Goal: Information Seeking & Learning: Learn about a topic

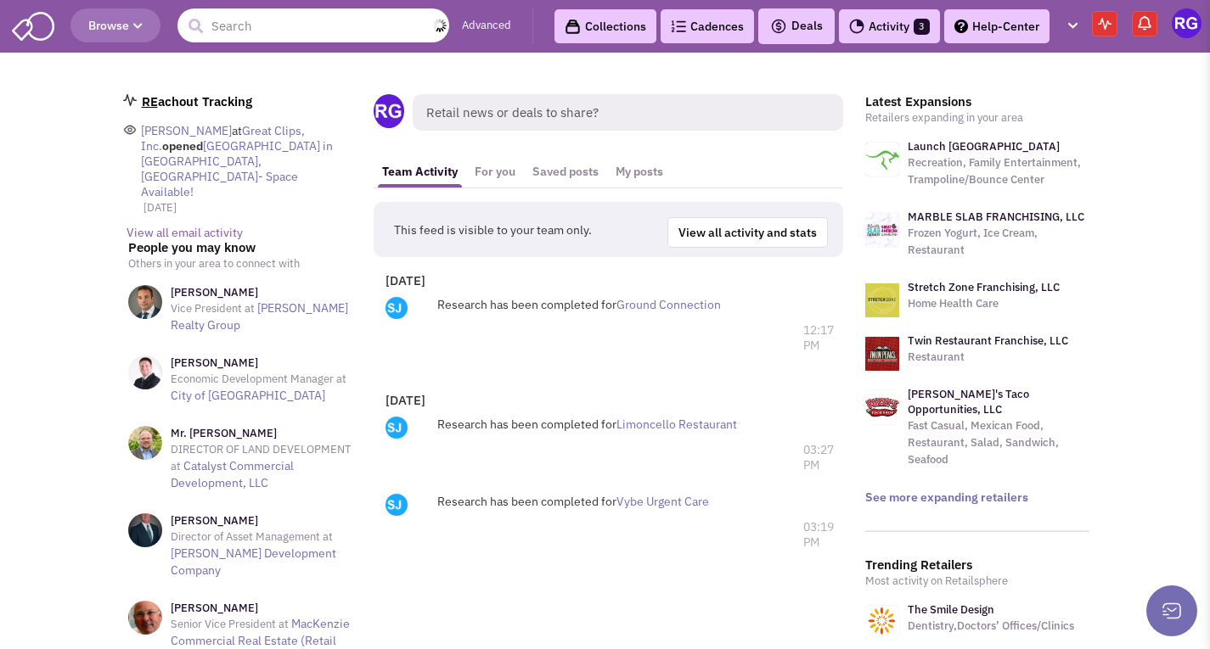
click at [260, 34] on input "text" at bounding box center [313, 25] width 272 height 34
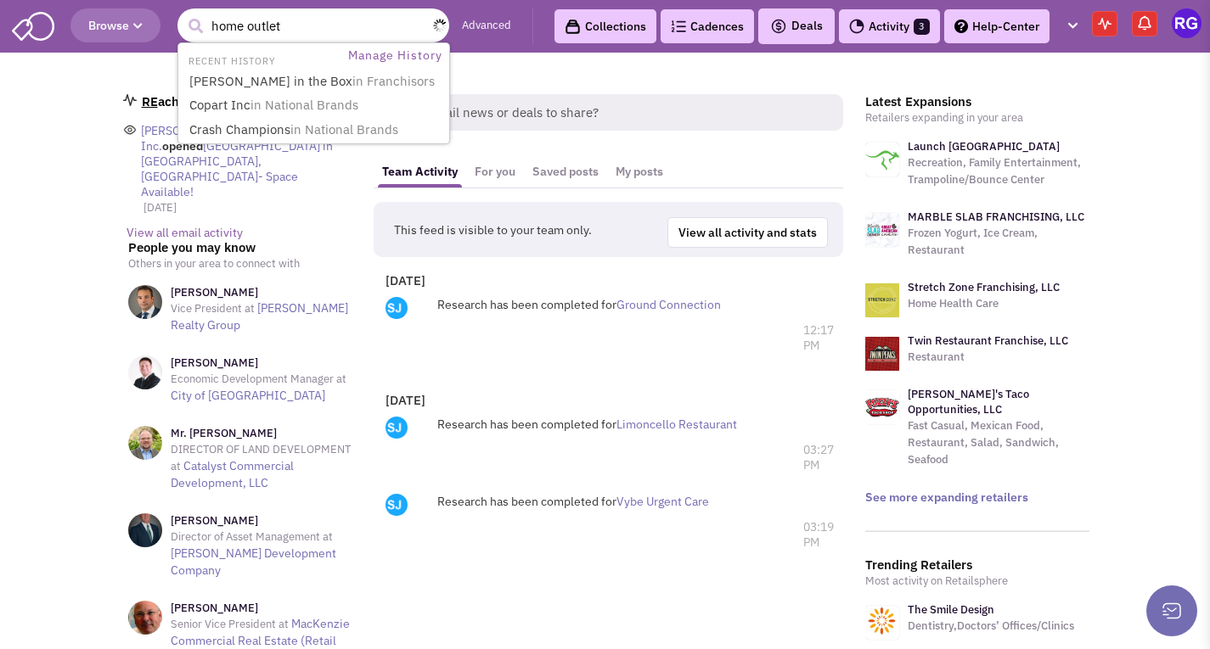
type input "home outlet"
click at [183, 14] on button "submit" at bounding box center [195, 26] width 25 height 25
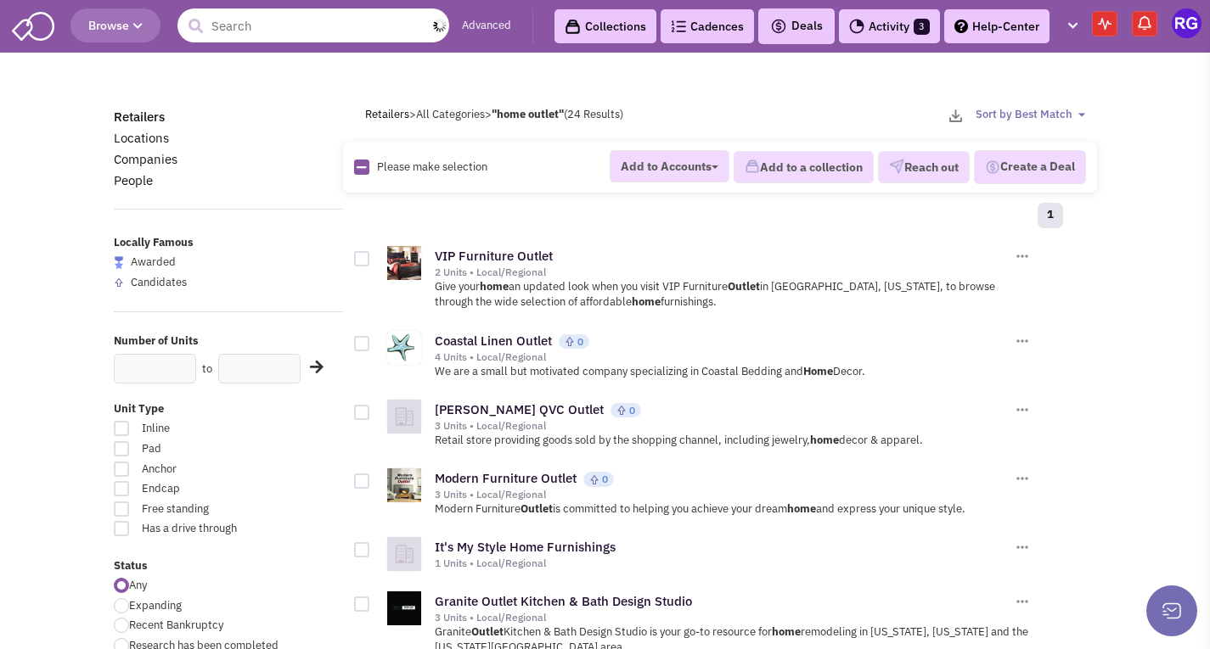
click at [261, 26] on input "text" at bounding box center [313, 25] width 272 height 34
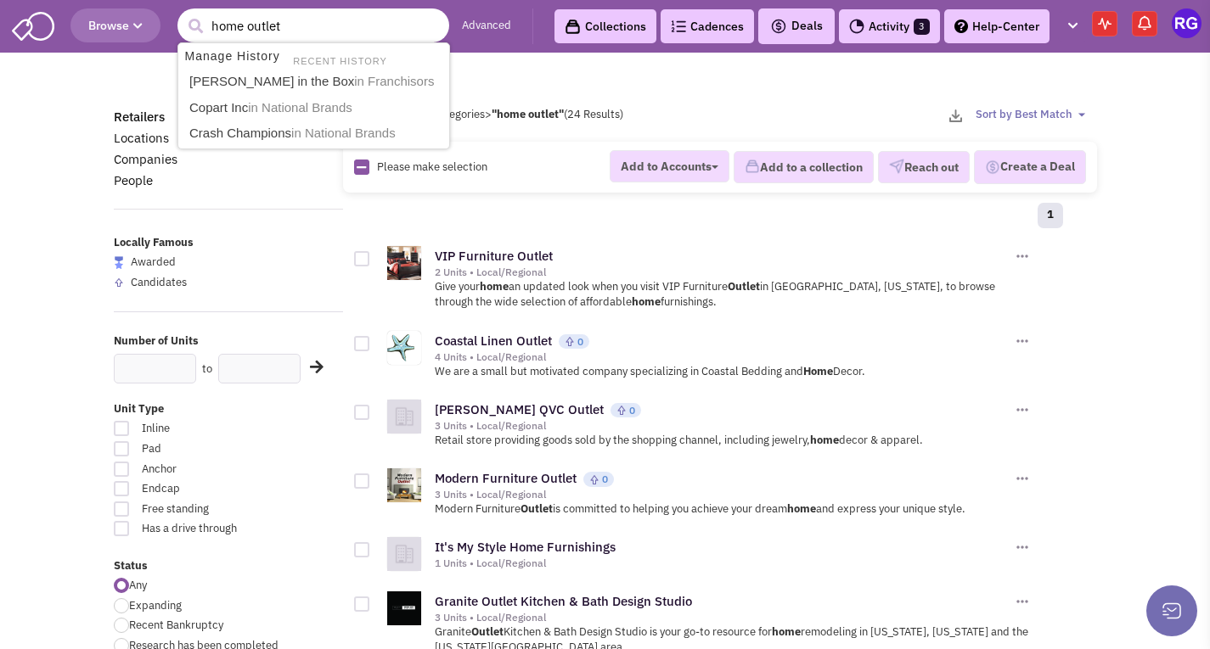
type input "home outlet"
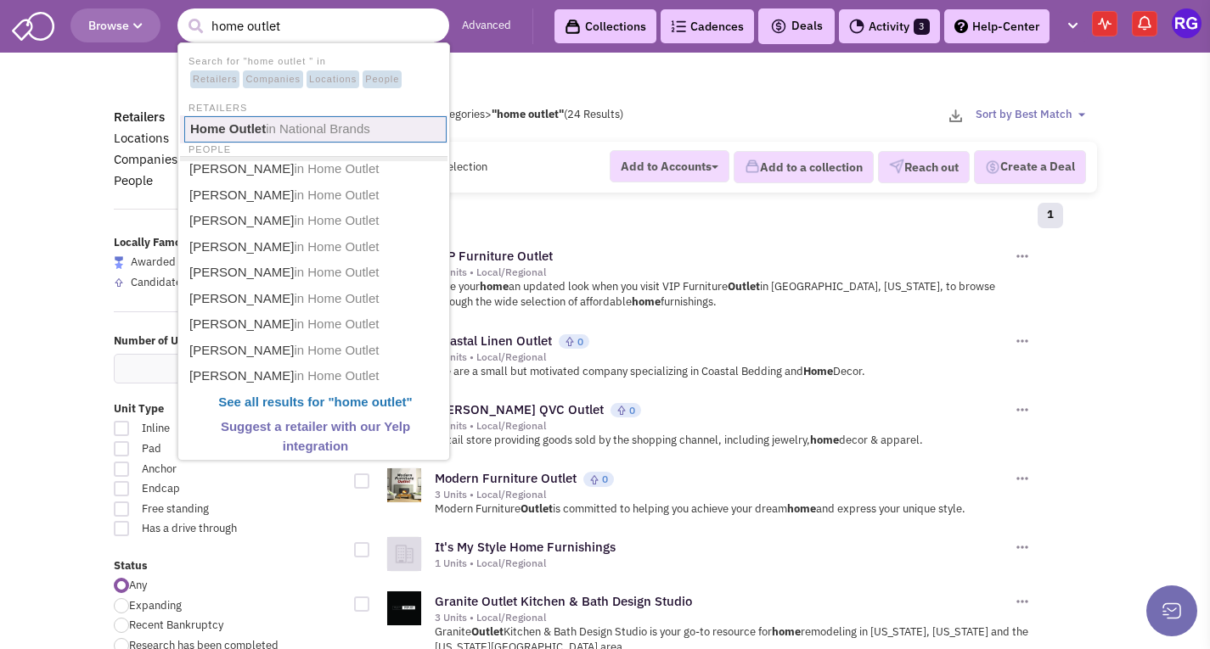
click at [268, 126] on span "in National Brands" at bounding box center [318, 128] width 104 height 14
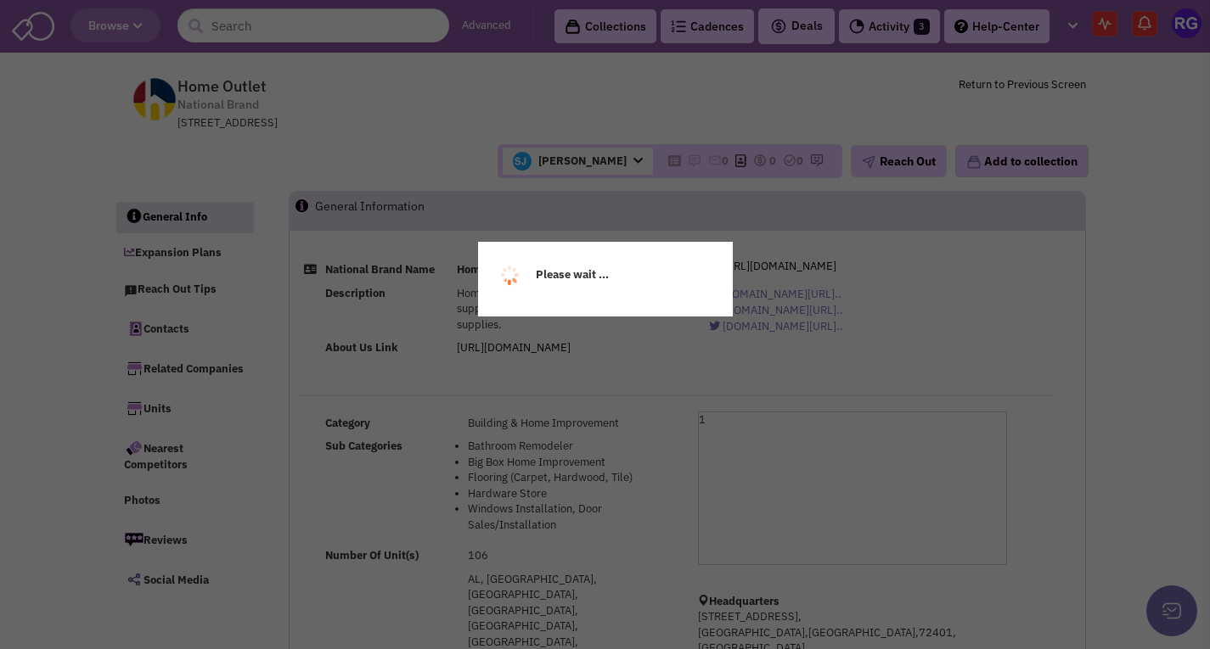
select select
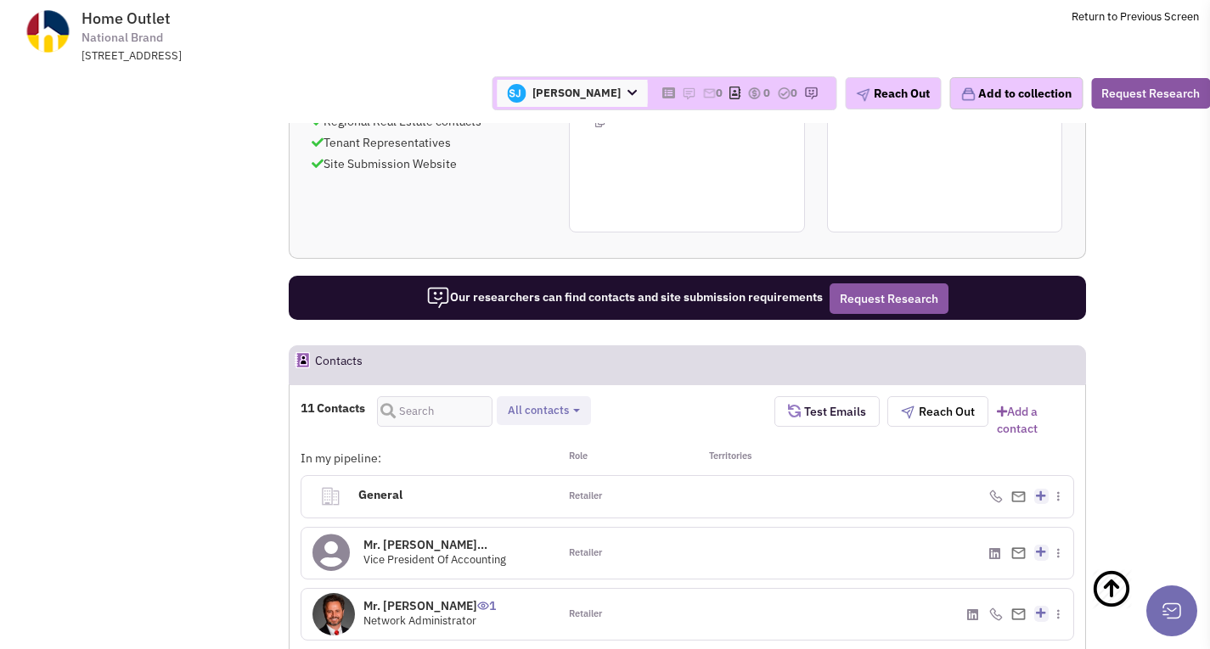
scroll to position [1358, 0]
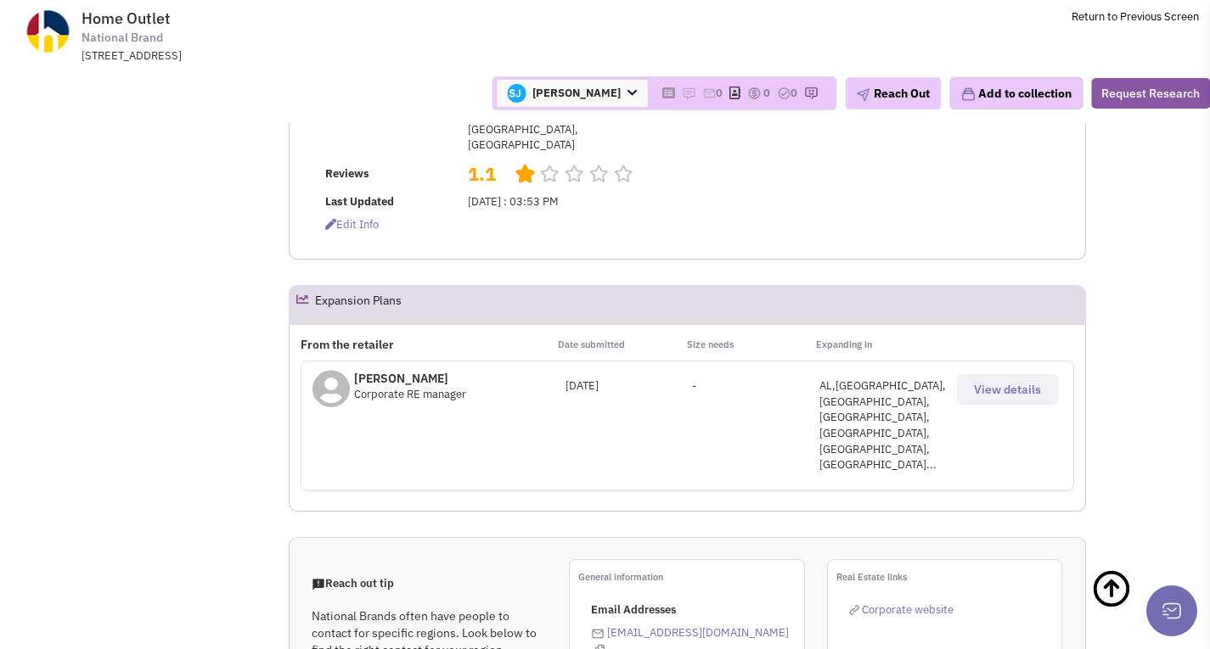
scroll to position [340, 0]
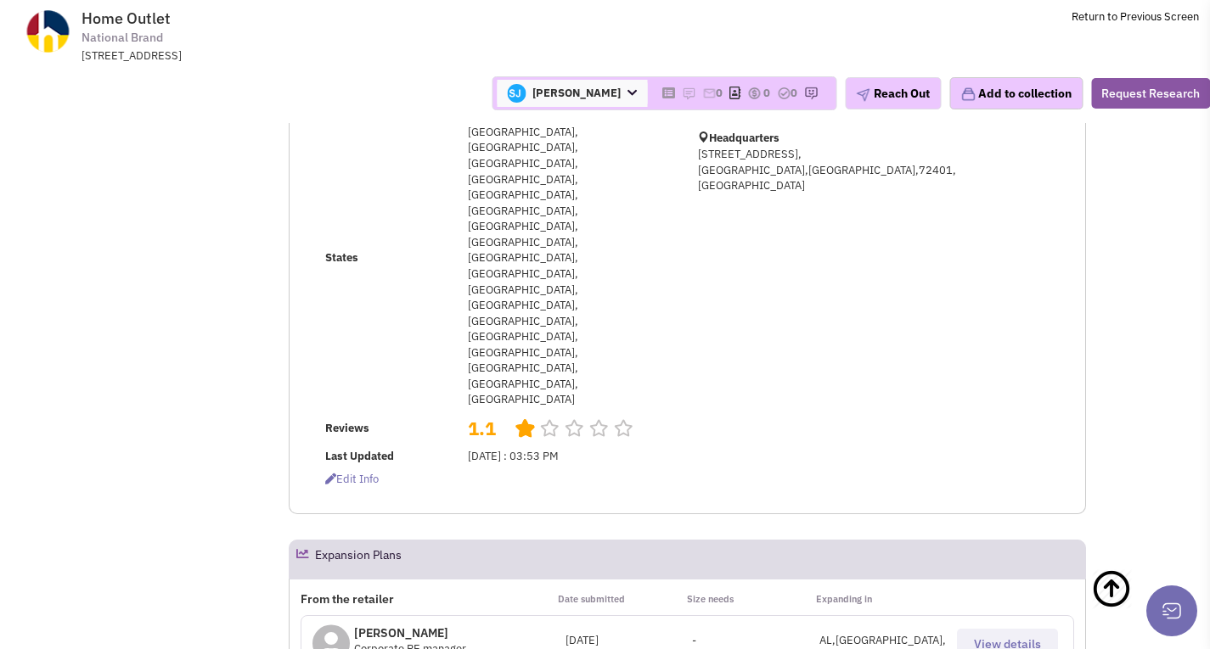
click at [1003, 637] on span "View details" at bounding box center [1007, 644] width 67 height 15
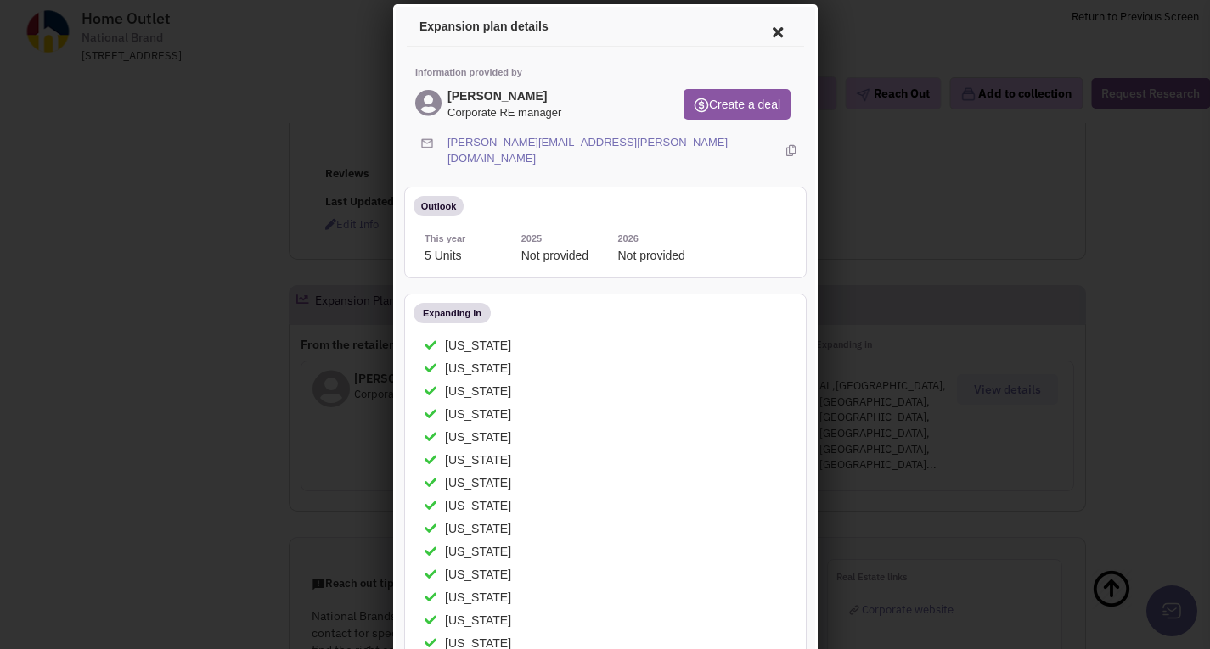
scroll to position [0, 0]
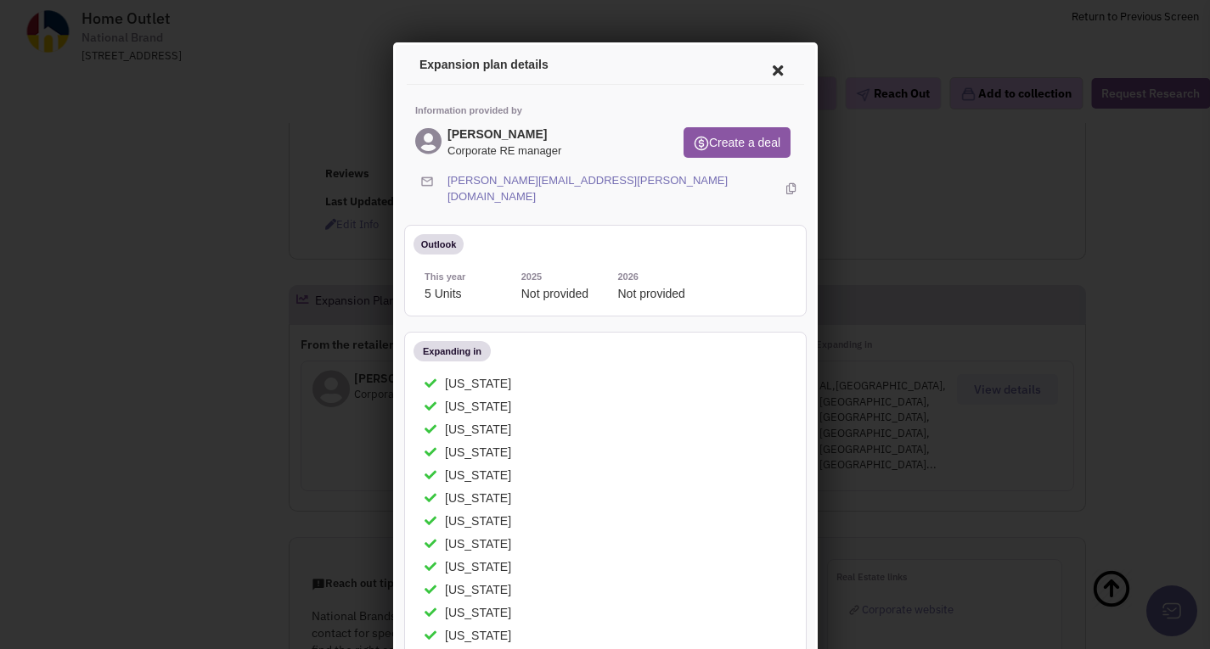
click at [766, 68] on icon at bounding box center [774, 68] width 36 height 41
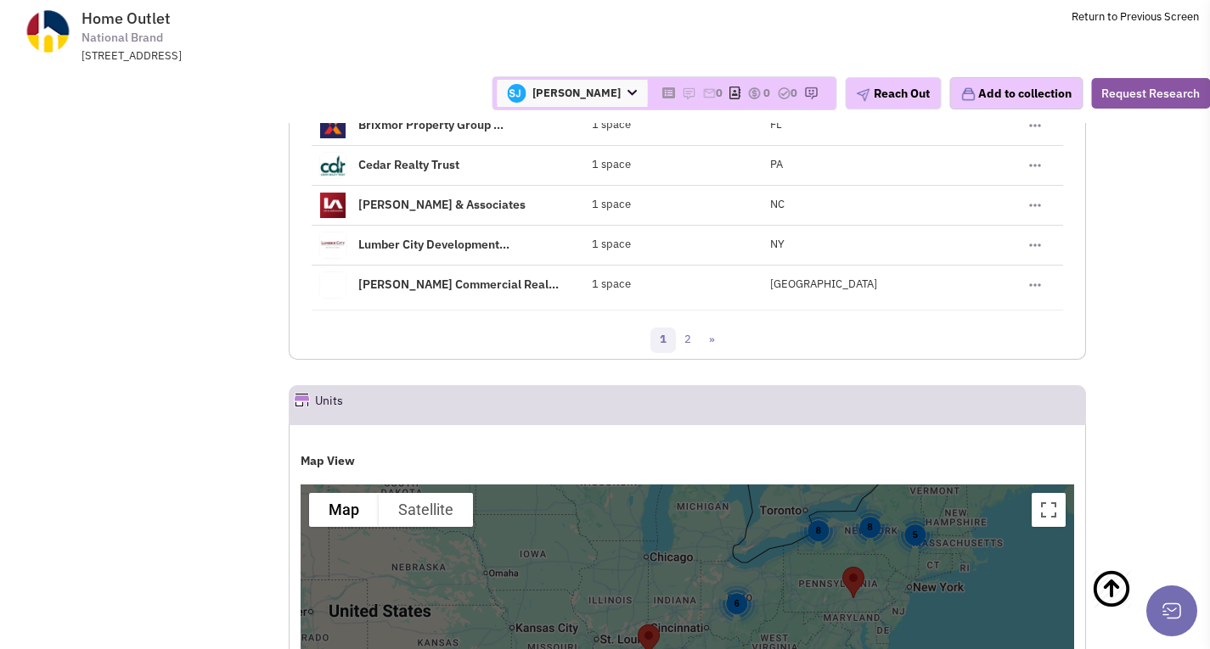
scroll to position [2377, 0]
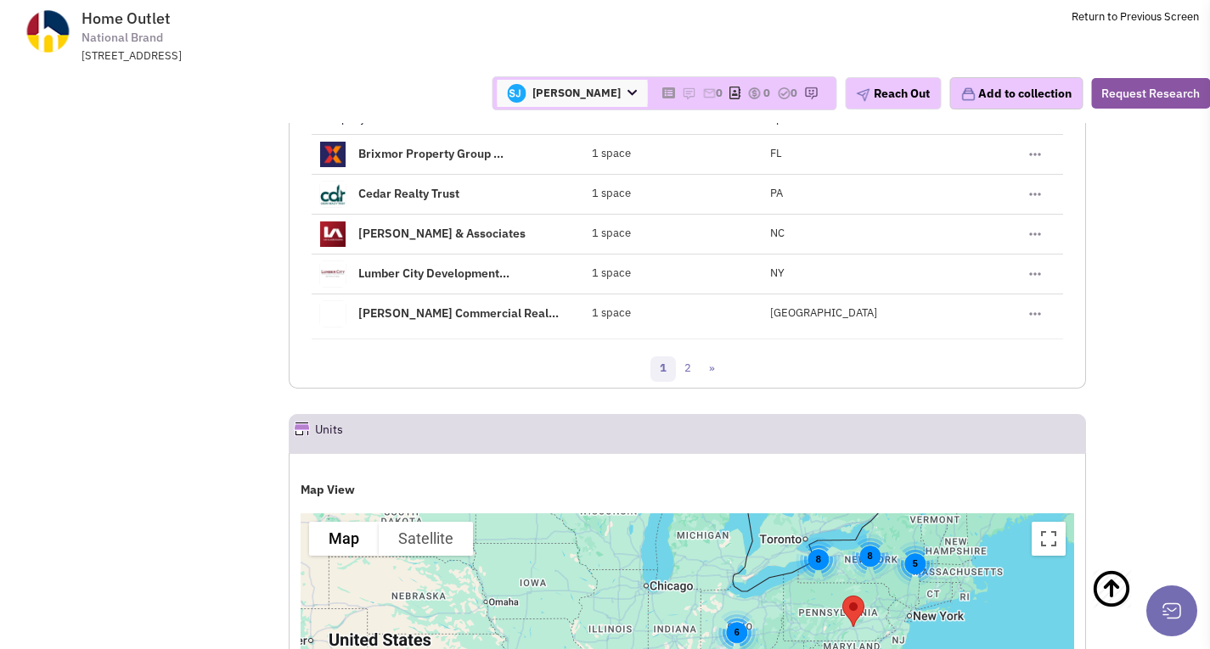
click at [1140, 352] on body "Browse Advanced Collections Cadences 0 Deals Activity 3" at bounding box center [605, 550] width 1210 height 5854
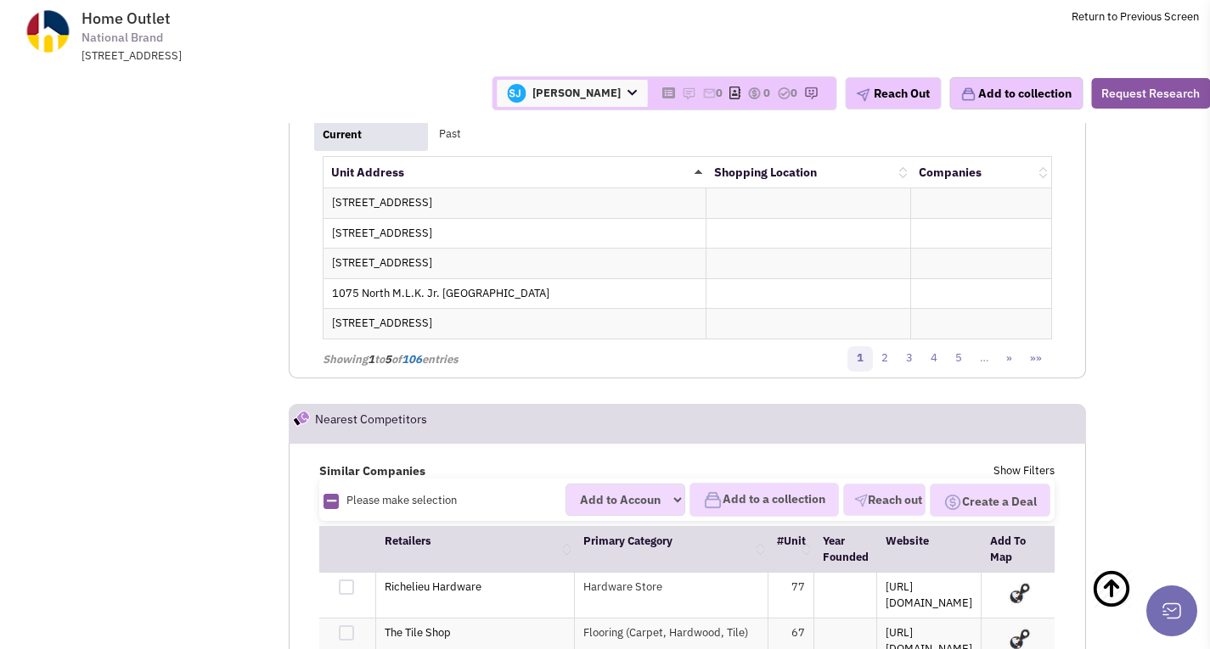
scroll to position [3226, 0]
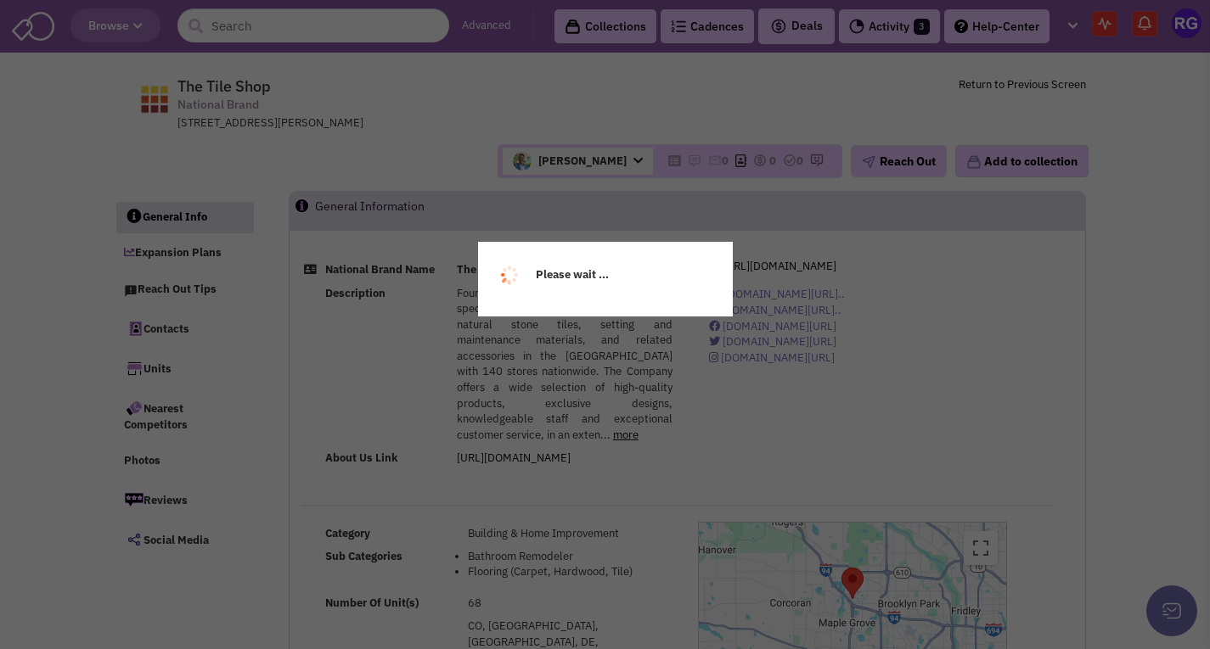
select select
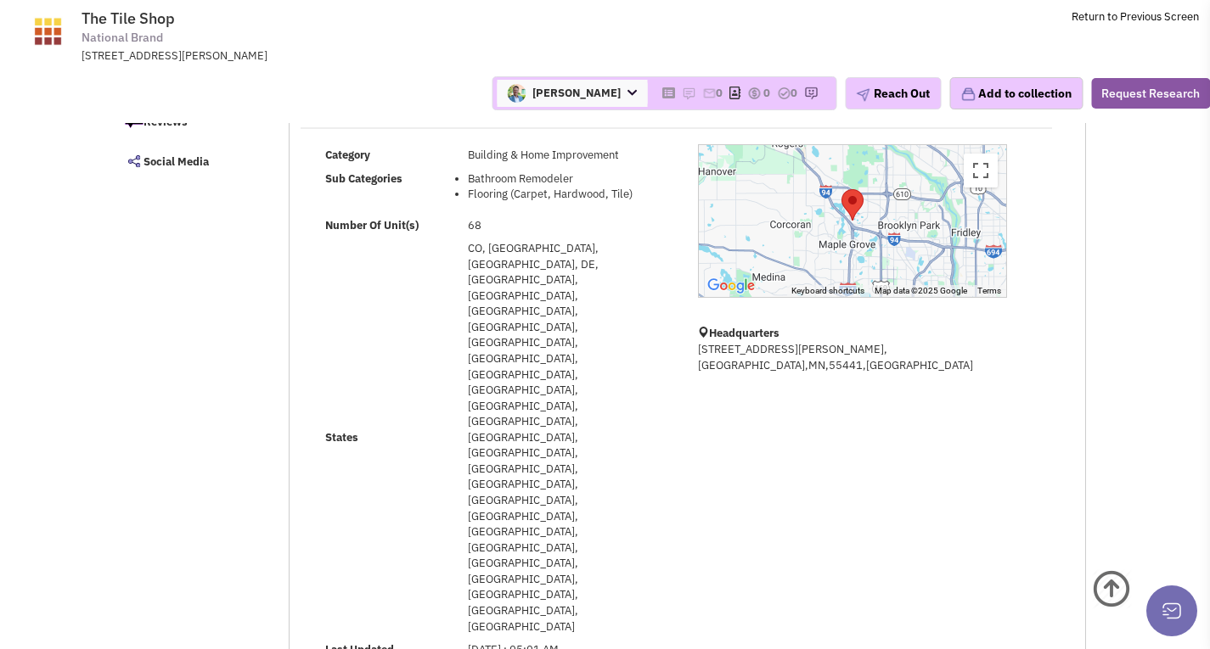
select select
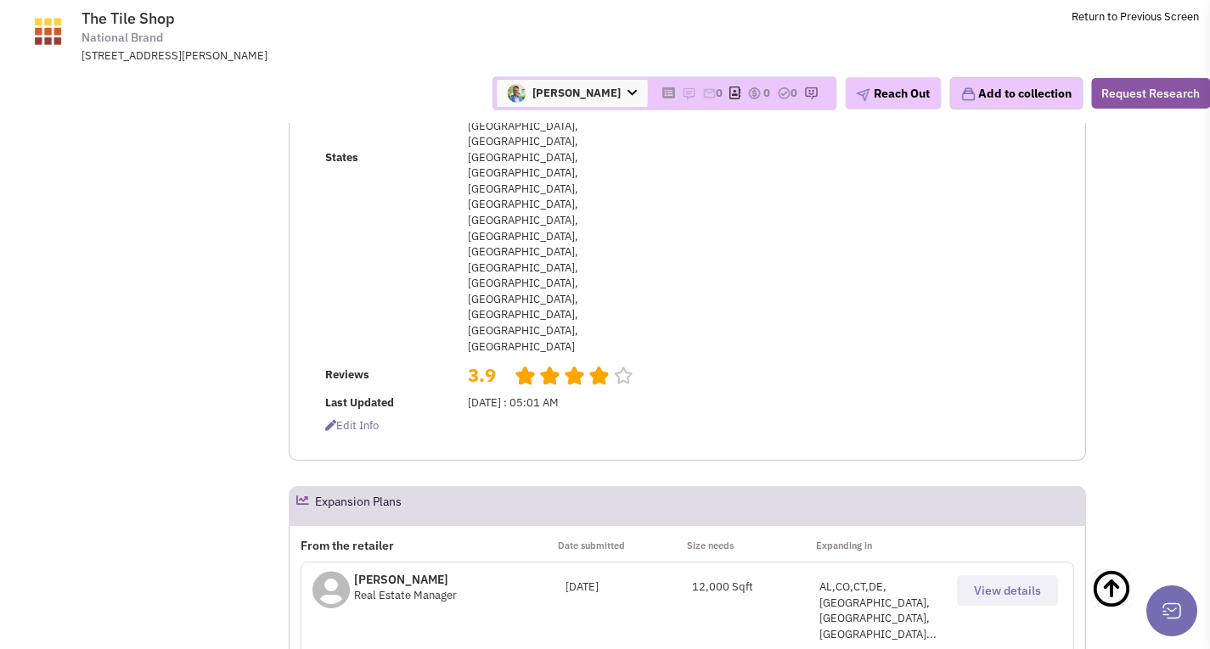
scroll to position [514, 0]
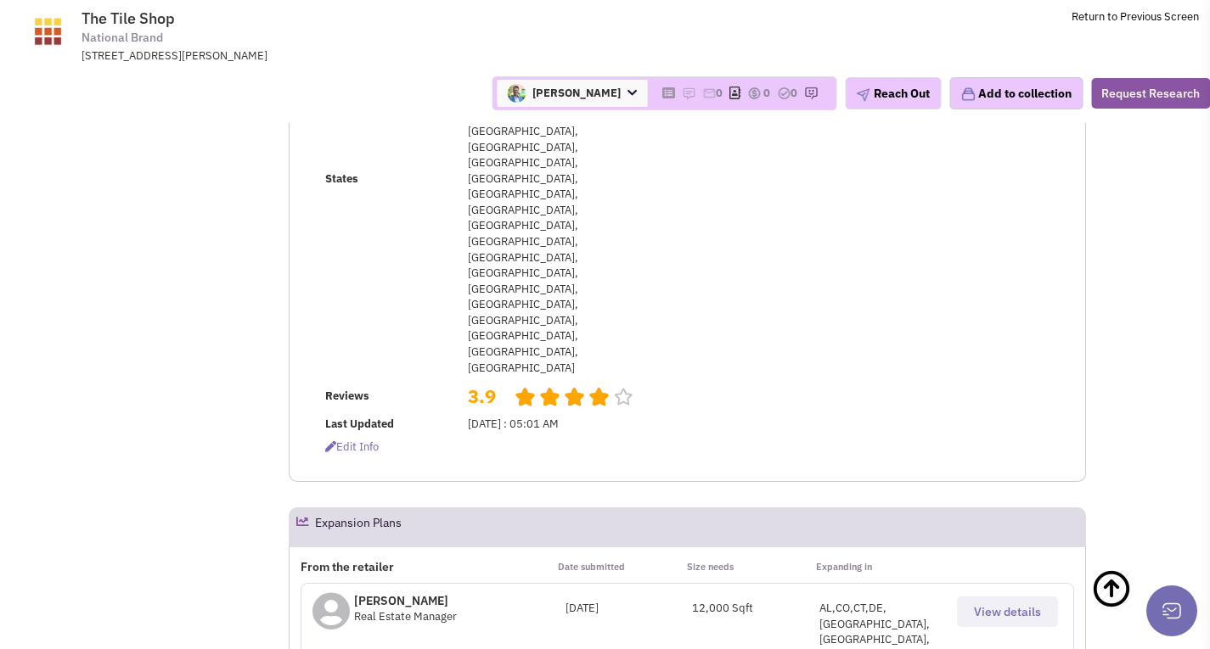
click at [998, 597] on button "View details" at bounding box center [1007, 612] width 101 height 31
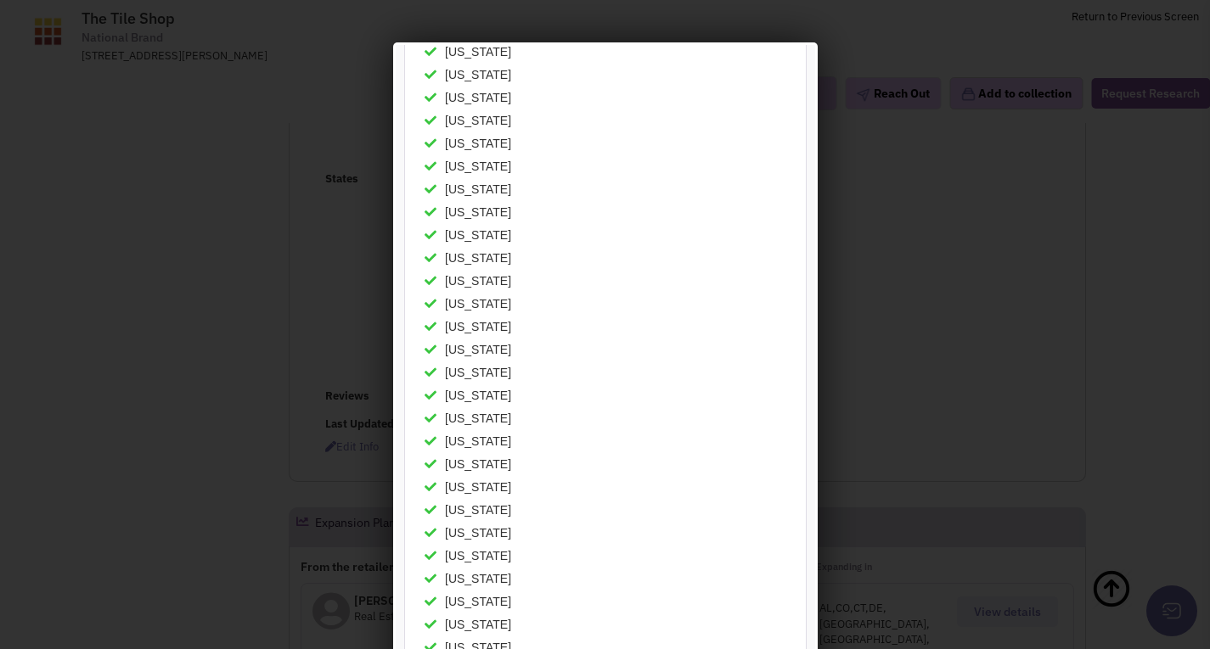
scroll to position [170, 0]
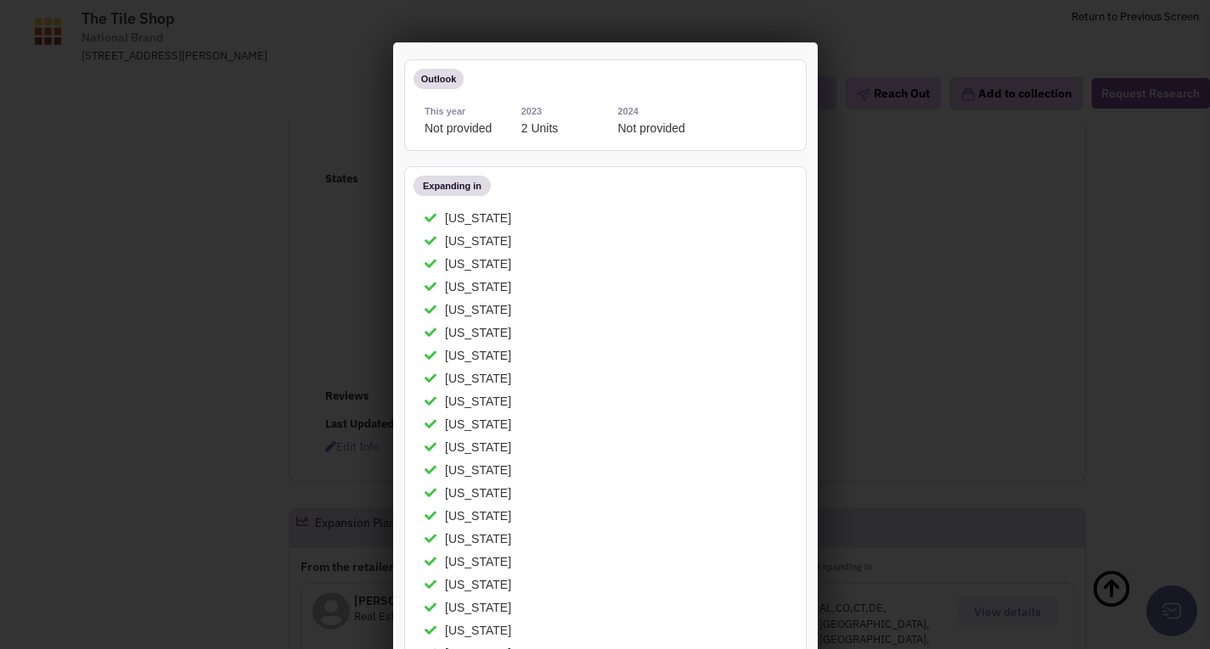
click at [183, 396] on div at bounding box center [605, 324] width 1210 height 649
click at [941, 46] on div at bounding box center [605, 324] width 1210 height 649
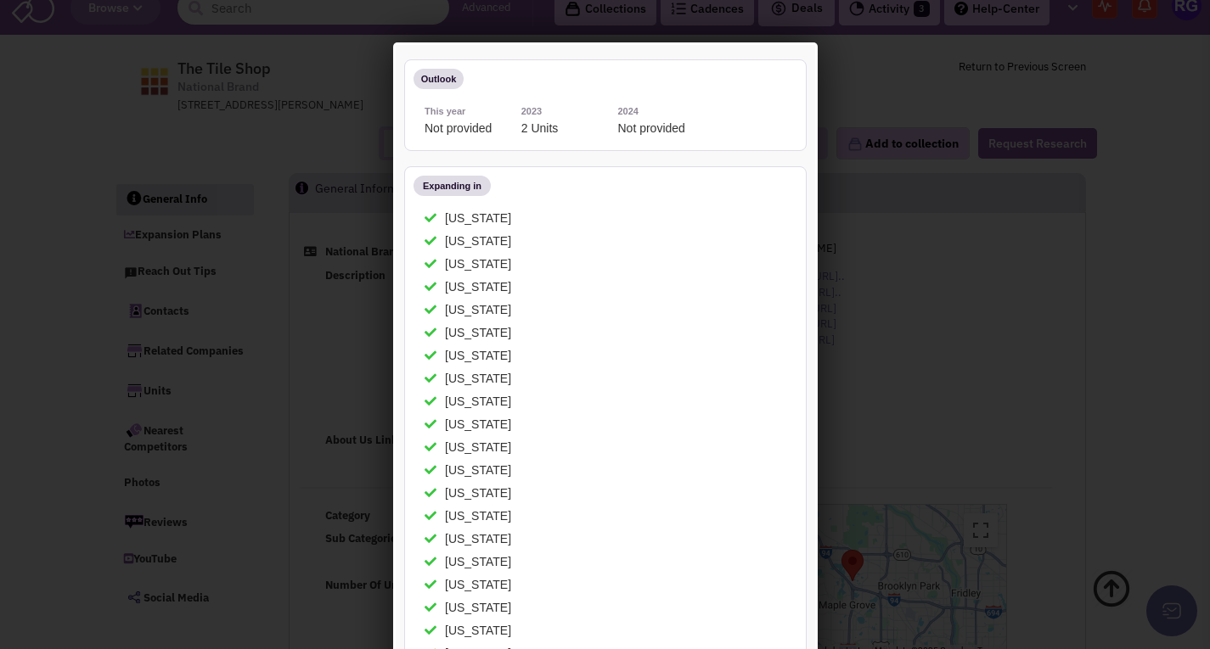
scroll to position [0, 0]
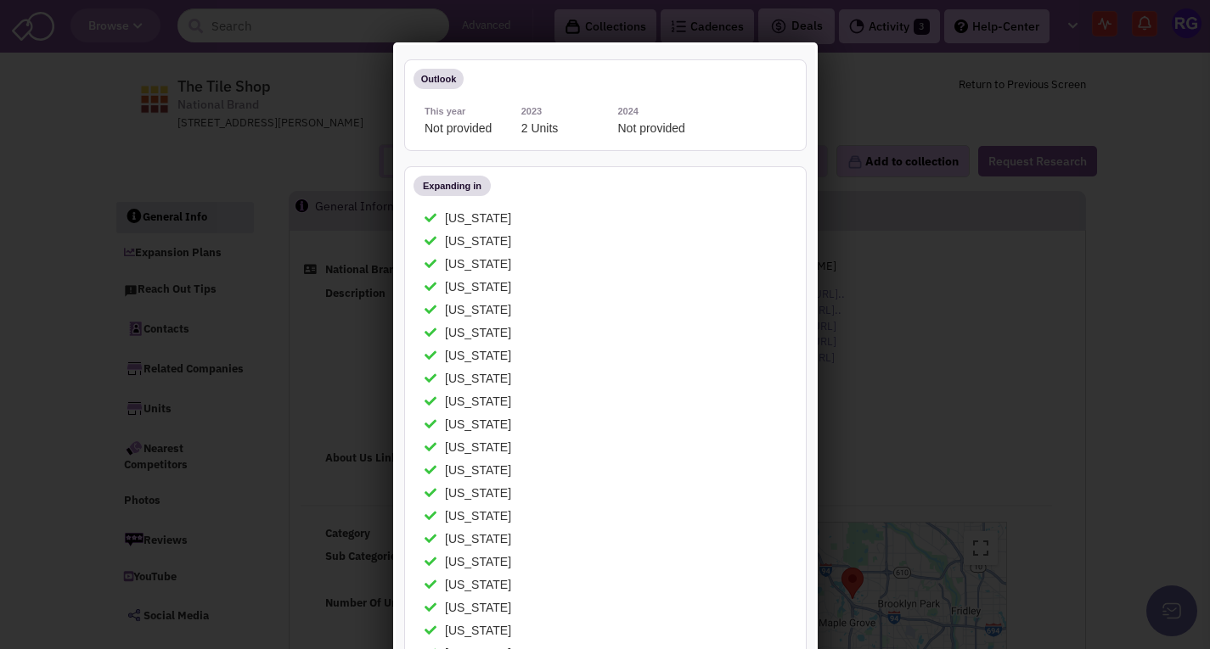
click at [238, 123] on div at bounding box center [605, 324] width 1210 height 649
click at [37, 220] on div at bounding box center [605, 324] width 1210 height 649
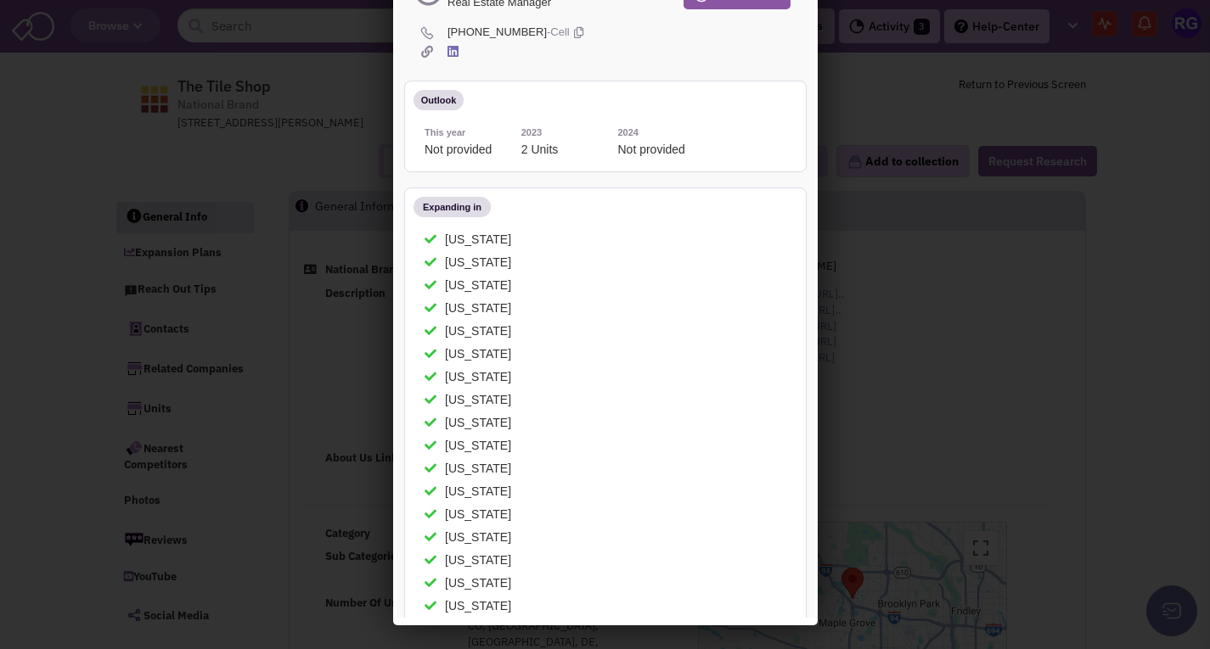
drag, startPoint x: 1147, startPoint y: 237, endPoint x: 1096, endPoint y: 233, distance: 51.0
click at [1146, 239] on div at bounding box center [605, 324] width 1210 height 649
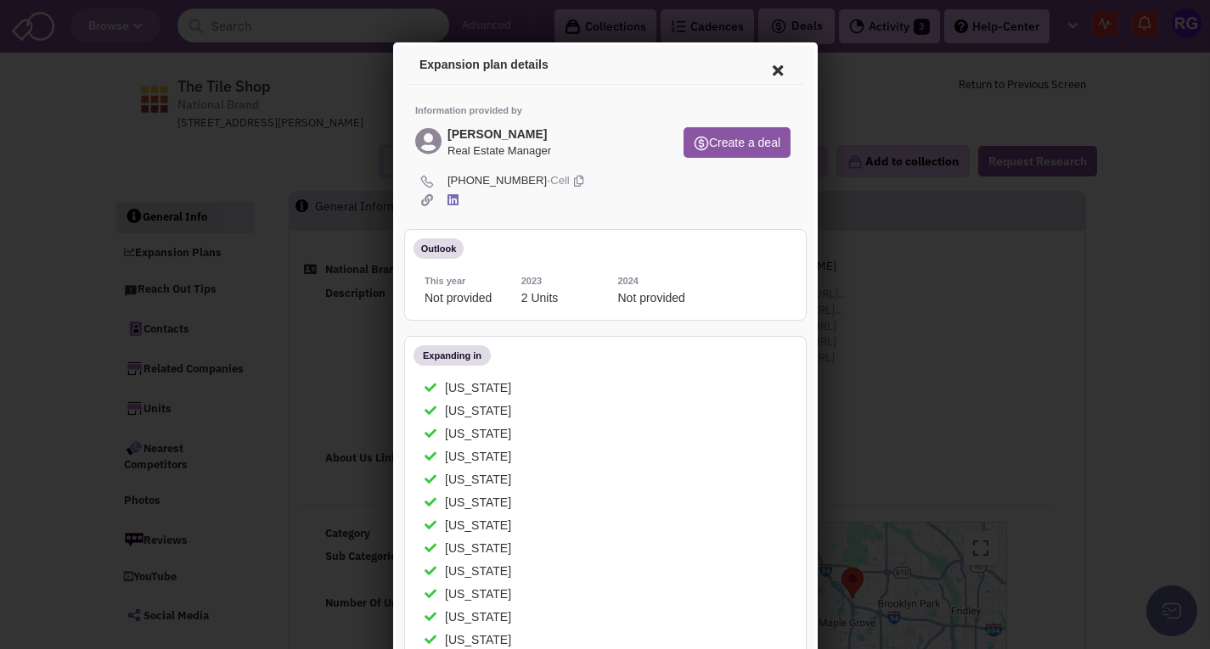
click at [743, 62] on h4 "Expansion plan details" at bounding box center [602, 62] width 372 height 14
click at [768, 64] on icon at bounding box center [774, 68] width 36 height 41
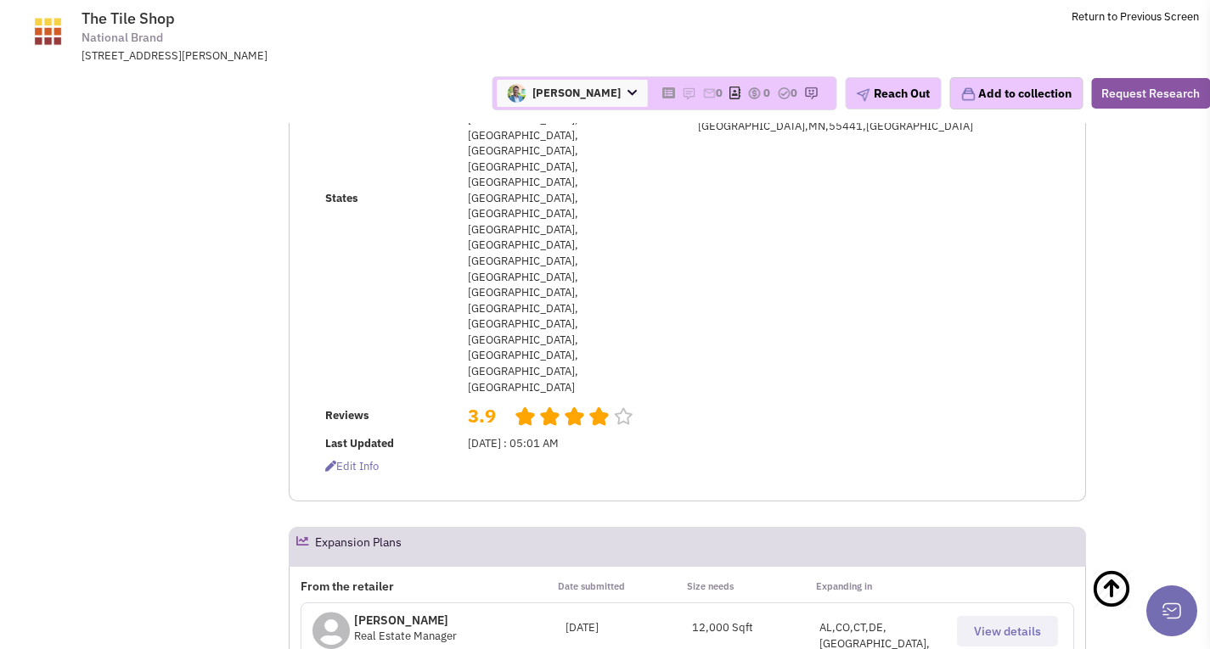
scroll to position [509, 0]
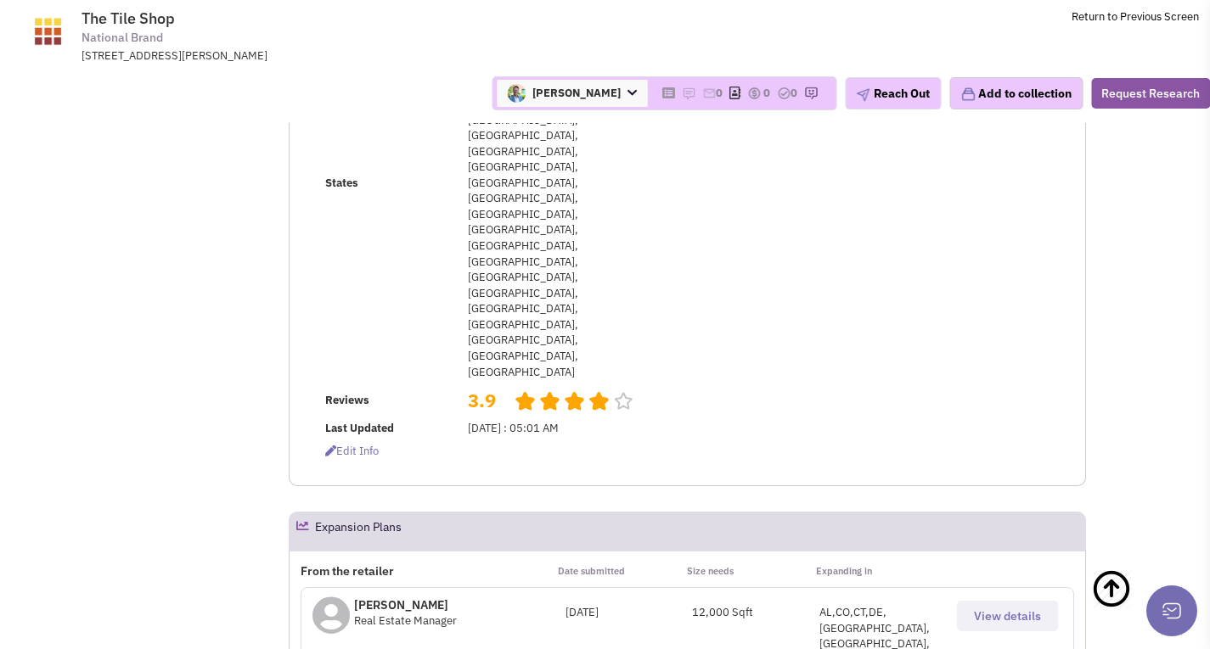
click at [997, 609] on span "View details" at bounding box center [1007, 616] width 67 height 15
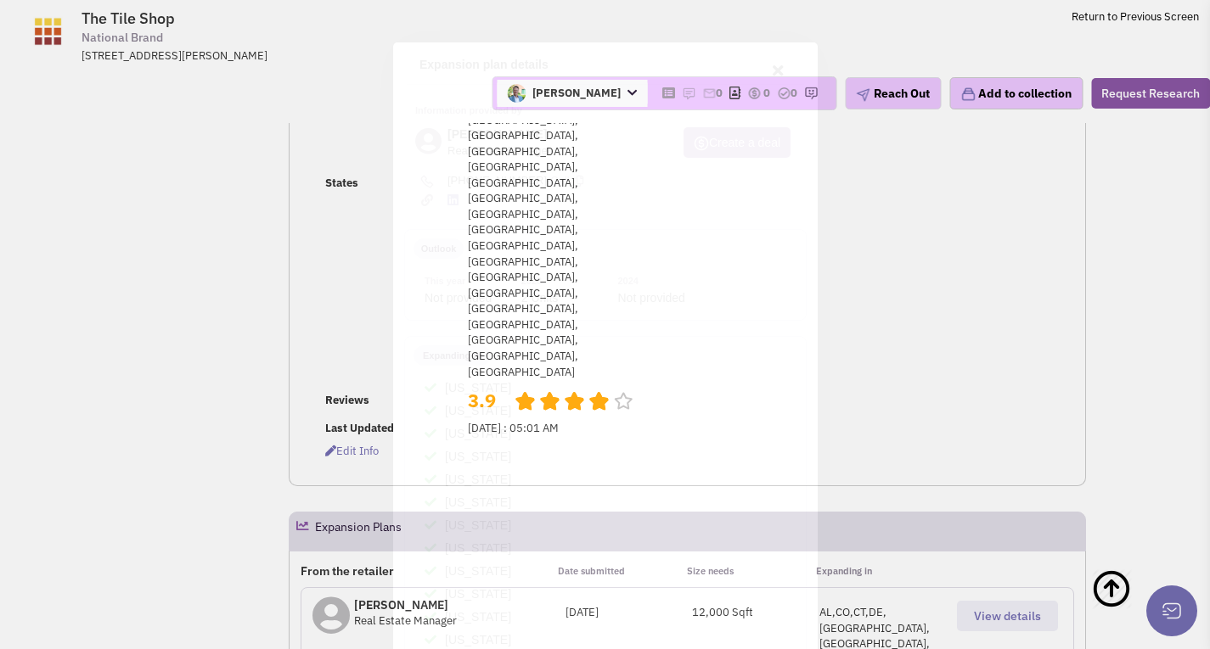
scroll to position [0, 0]
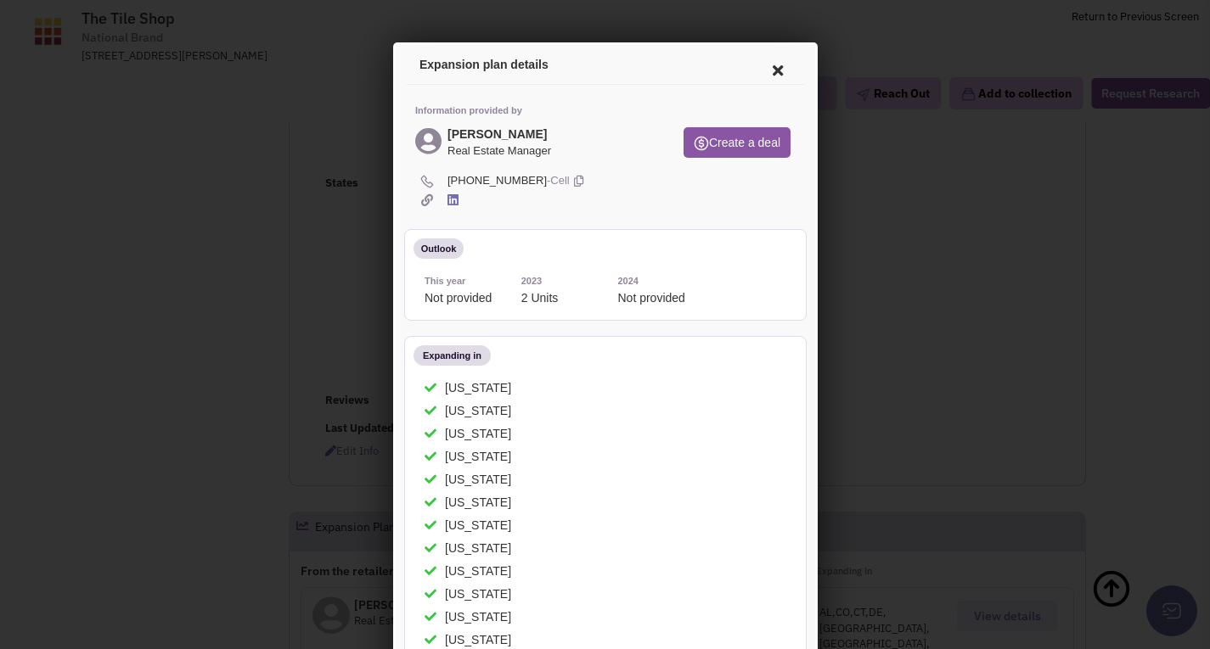
click at [936, 59] on div at bounding box center [605, 324] width 1210 height 649
click at [767, 67] on icon at bounding box center [774, 68] width 36 height 41
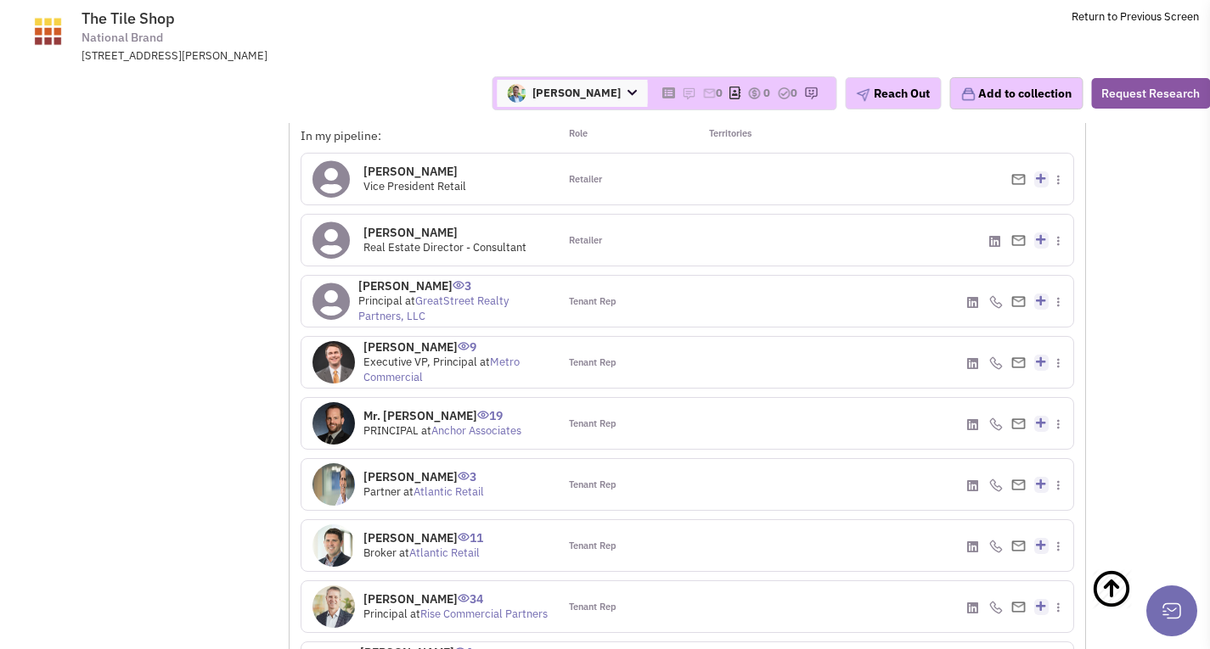
scroll to position [1783, 0]
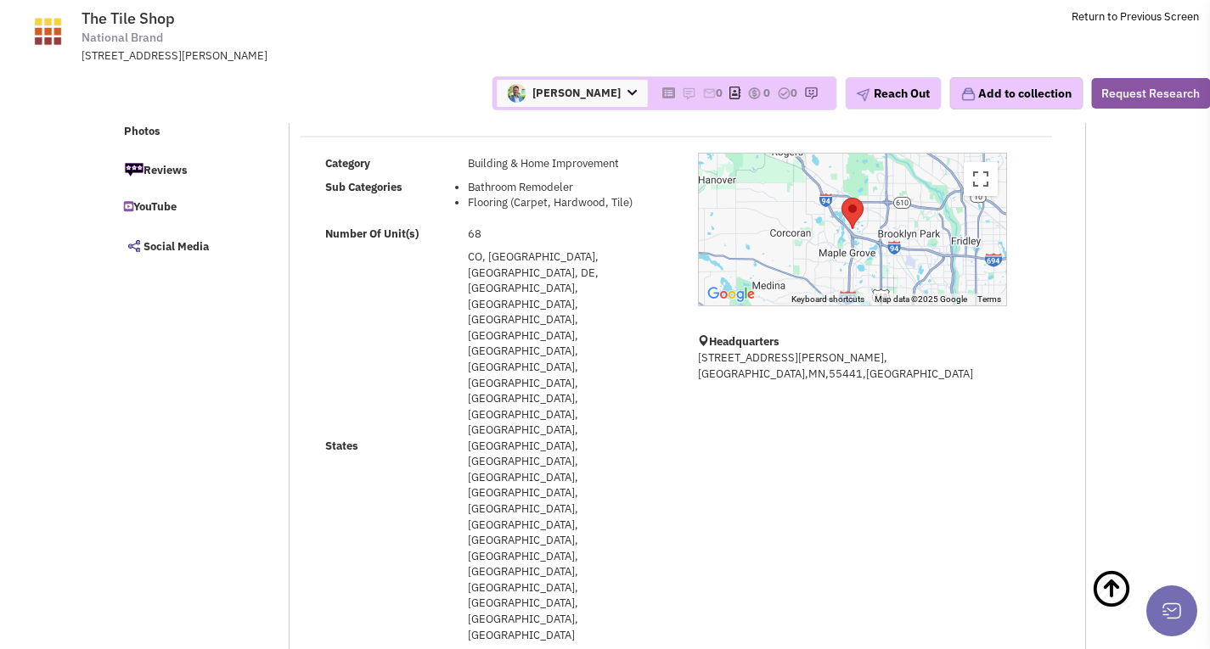
scroll to position [0, 0]
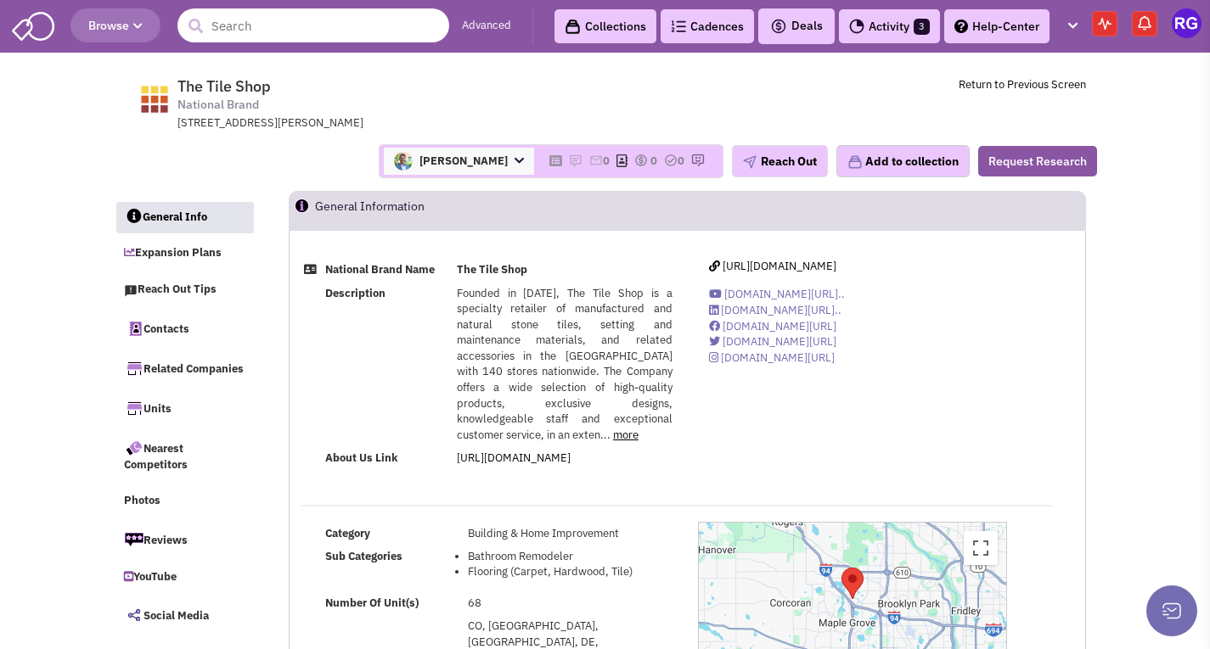
drag, startPoint x: 262, startPoint y: 31, endPoint x: 265, endPoint y: 42, distance: 11.3
click at [262, 31] on input "text" at bounding box center [313, 25] width 272 height 34
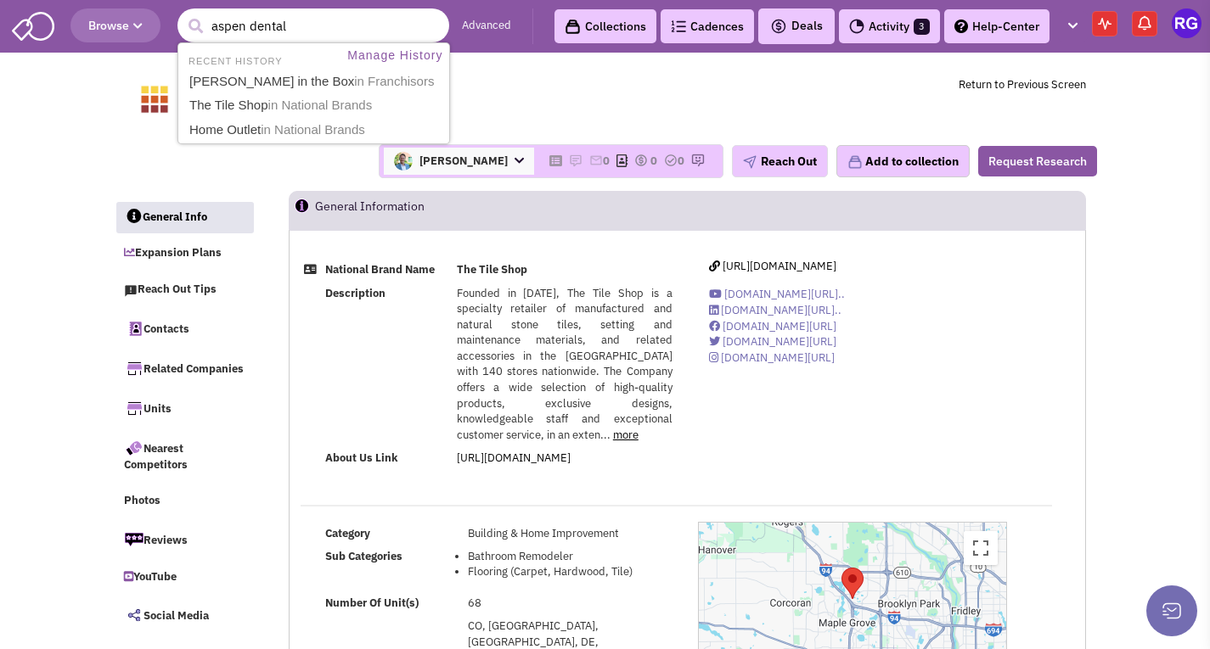
type input "aspen dental"
click at [183, 14] on button "submit" at bounding box center [195, 26] width 25 height 25
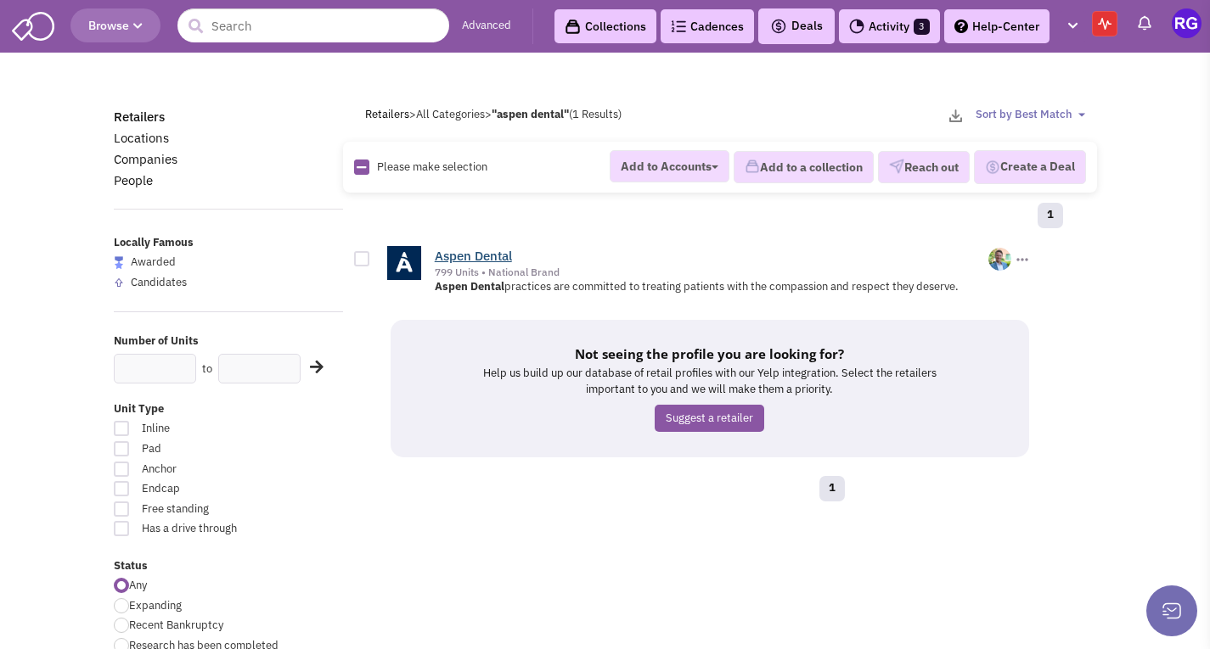
click at [453, 256] on link "Aspen Dental" at bounding box center [473, 256] width 77 height 16
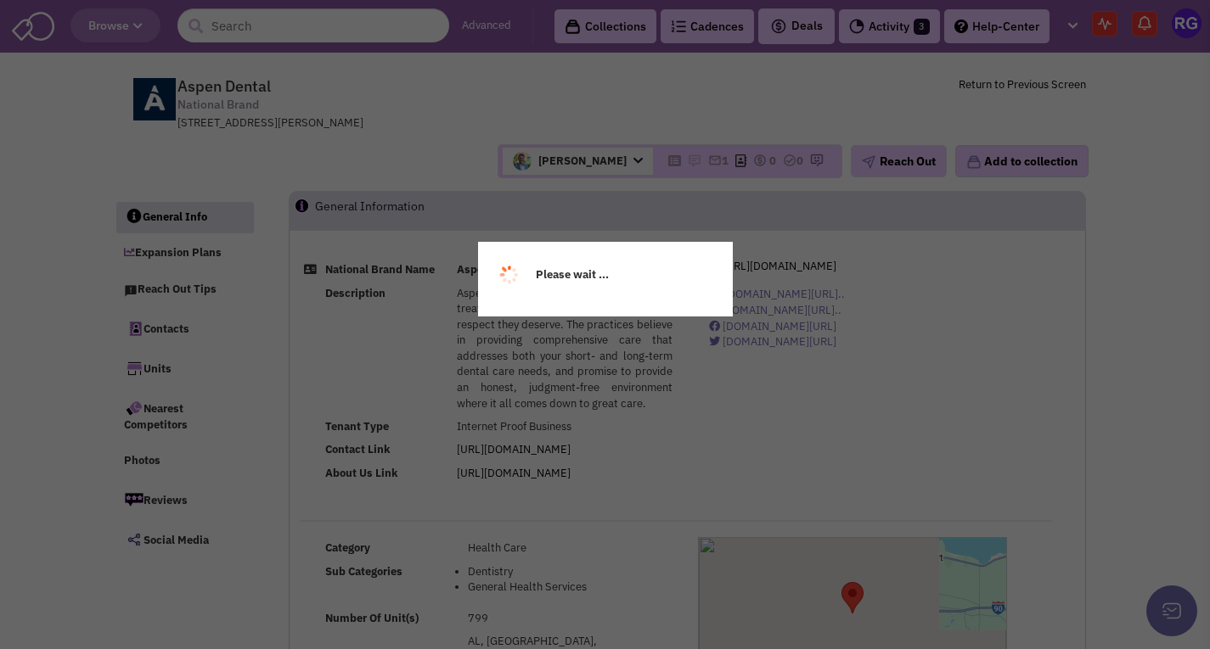
select select
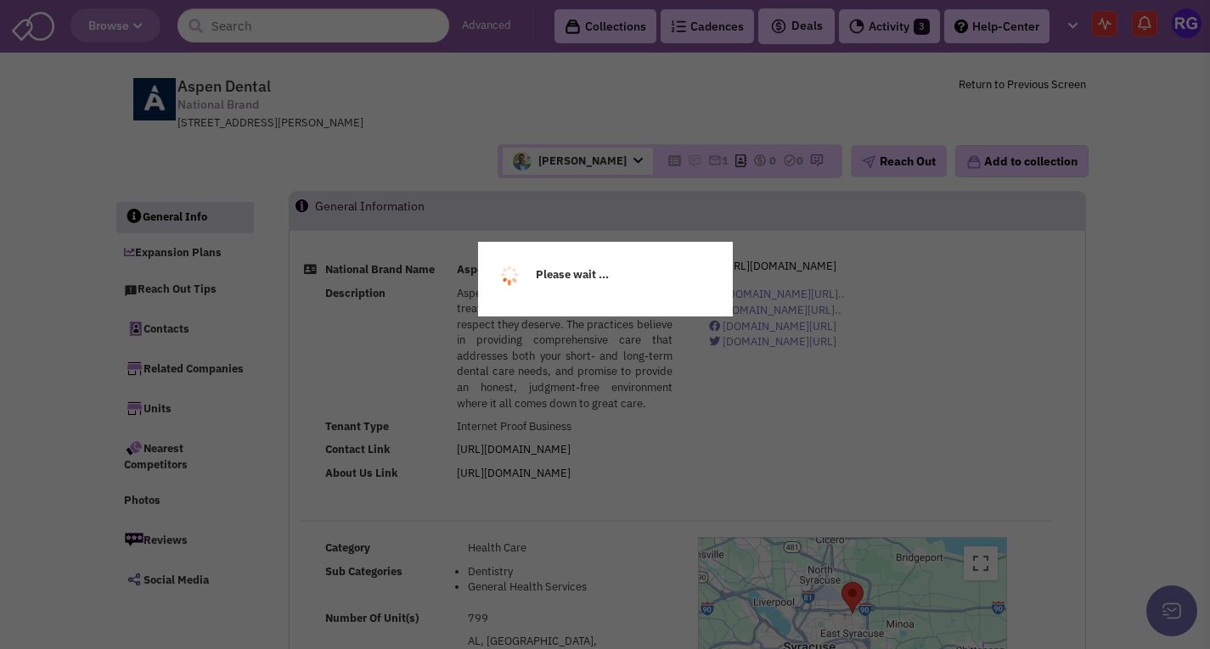
select select
